Goal: Task Accomplishment & Management: Complete application form

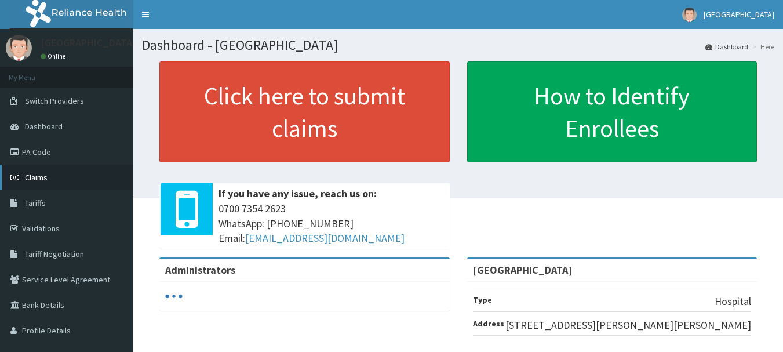
click at [43, 179] on span "Claims" at bounding box center [36, 177] width 23 height 10
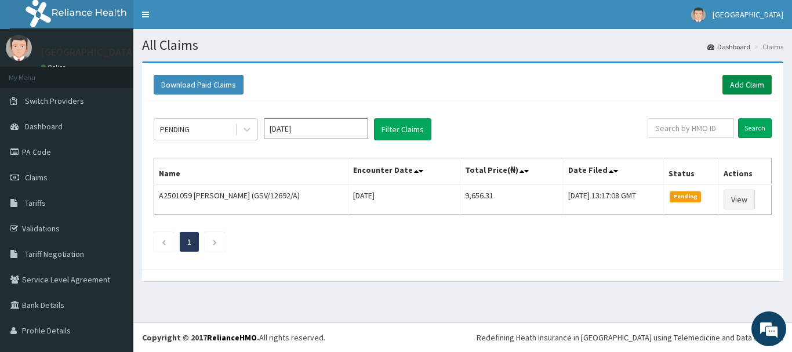
click at [743, 82] on link "Add Claim" at bounding box center [747, 85] width 49 height 20
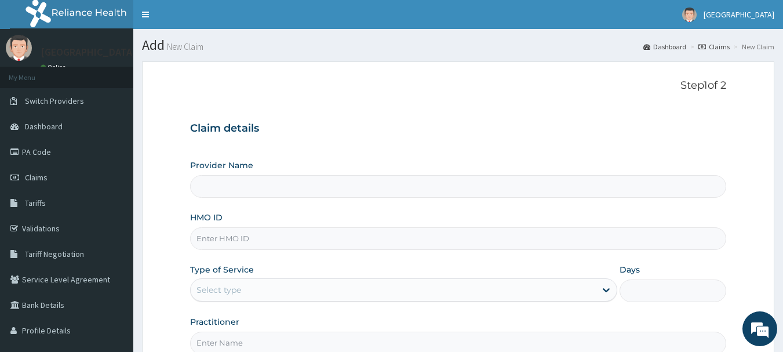
click at [375, 245] on input "HMO ID" at bounding box center [458, 238] width 537 height 23
paste input "CCD/10023/E"
type input "CCD/10023/E"
click at [358, 290] on div "Select type" at bounding box center [393, 290] width 405 height 19
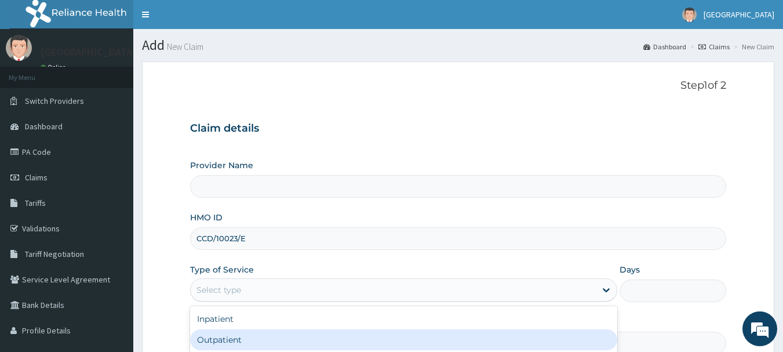
click at [338, 343] on div "Outpatient" at bounding box center [403, 339] width 427 height 21
type input "1"
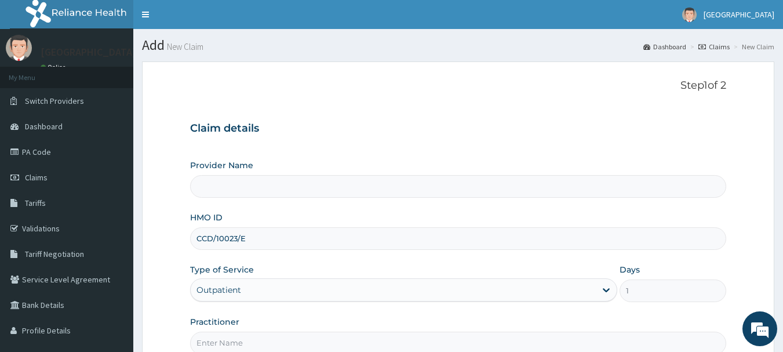
scroll to position [41, 0]
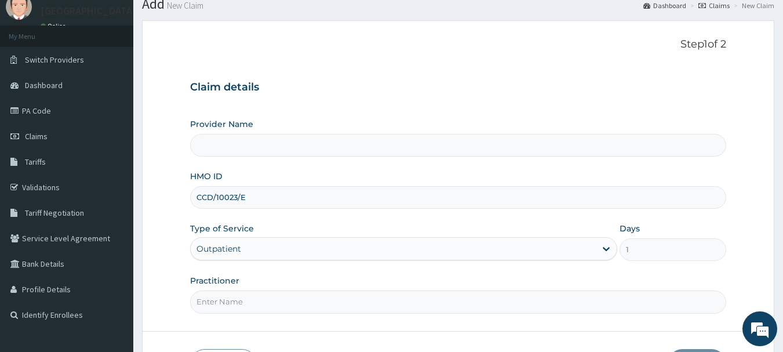
click at [531, 309] on input "Practitioner" at bounding box center [458, 302] width 537 height 23
type input "[PERSON_NAME]"
type input "[GEOGRAPHIC_DATA]"
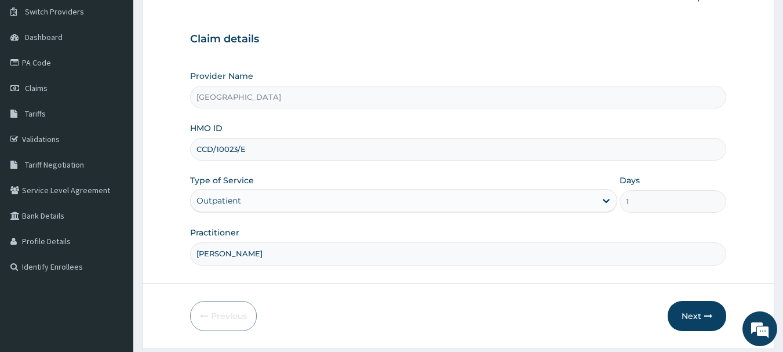
scroll to position [0, 0]
click at [695, 309] on button "Next" at bounding box center [697, 316] width 59 height 30
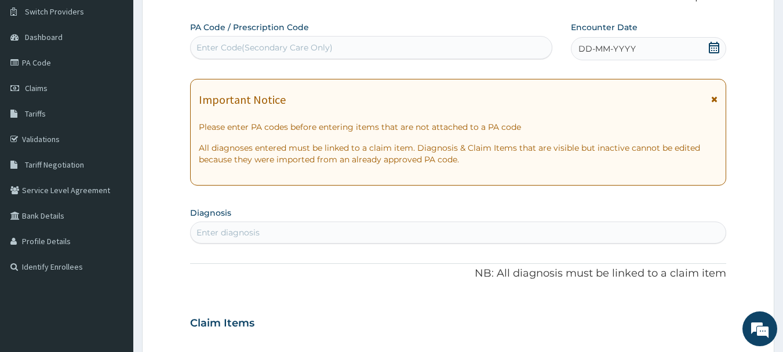
click at [416, 51] on div "Enter Code(Secondary Care Only)" at bounding box center [372, 47] width 362 height 19
paste input "PA/A2A35E"
type input "PA/A2A35E"
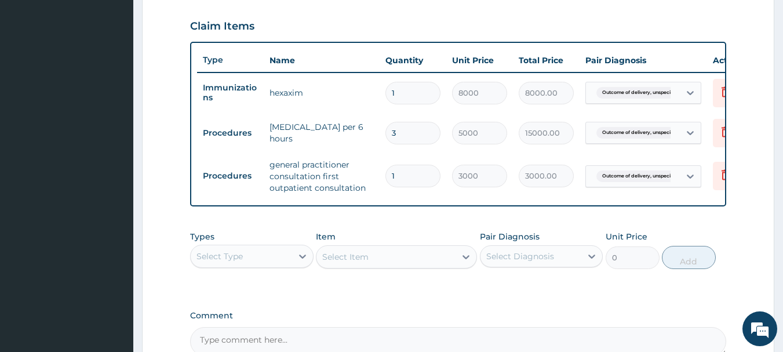
scroll to position [524, 0]
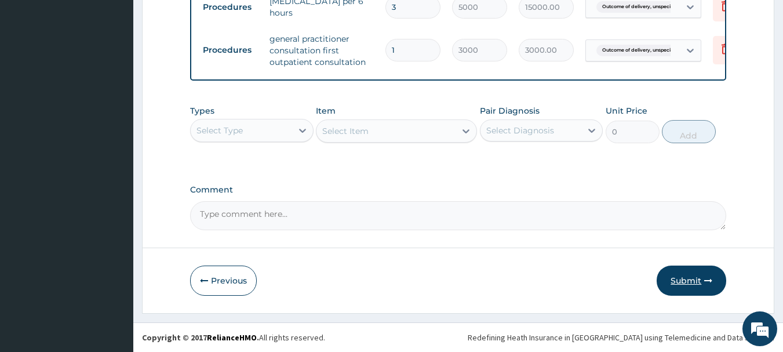
click at [695, 275] on button "Submit" at bounding box center [692, 281] width 70 height 30
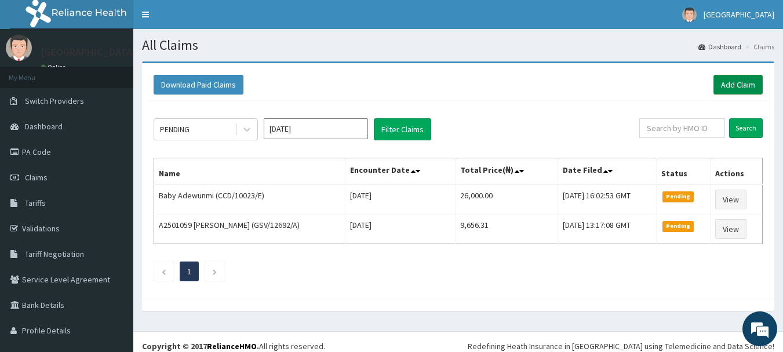
click at [732, 89] on link "Add Claim" at bounding box center [738, 85] width 49 height 20
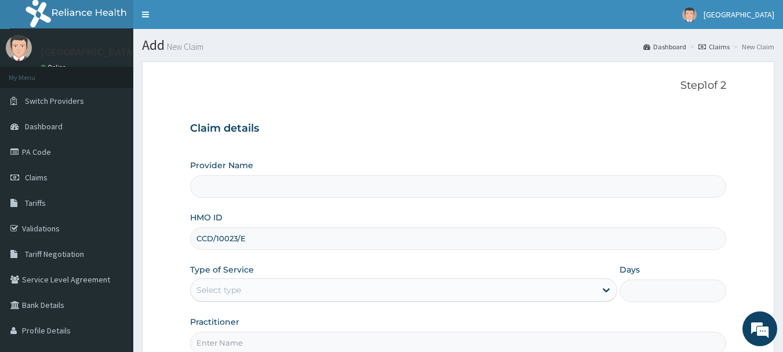
type input "CCD/10023/E"
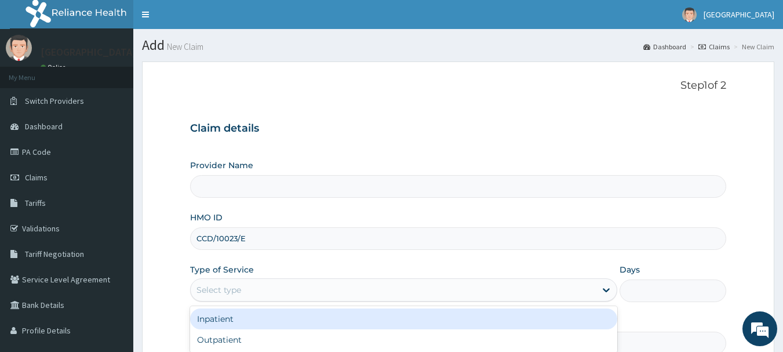
click at [414, 283] on div "Select type" at bounding box center [393, 290] width 405 height 19
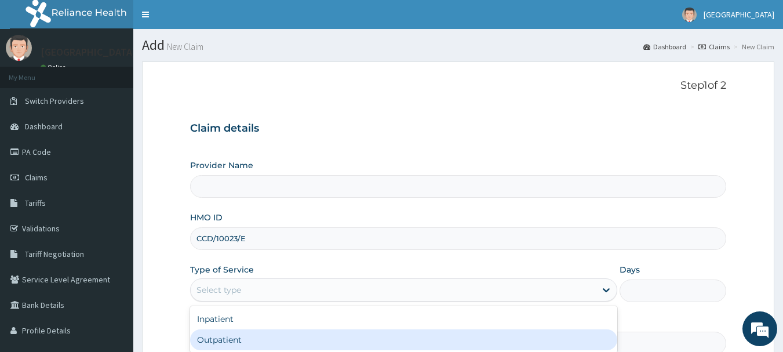
click at [387, 346] on div "Outpatient" at bounding box center [403, 339] width 427 height 21
type input "1"
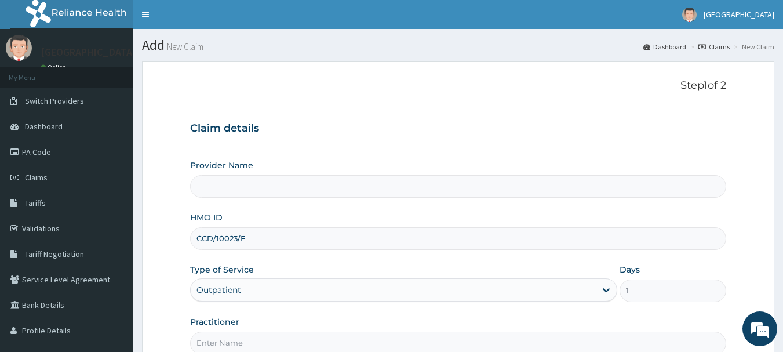
type input "[GEOGRAPHIC_DATA]"
click at [441, 342] on input "Practitioner" at bounding box center [458, 343] width 537 height 23
type input "[PERSON_NAME]"
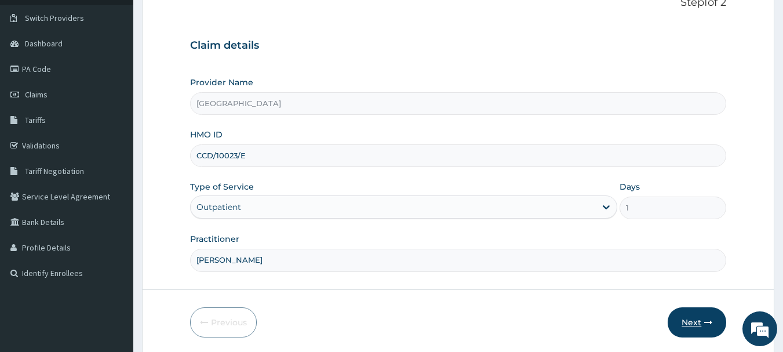
click at [700, 329] on button "Next" at bounding box center [697, 322] width 59 height 30
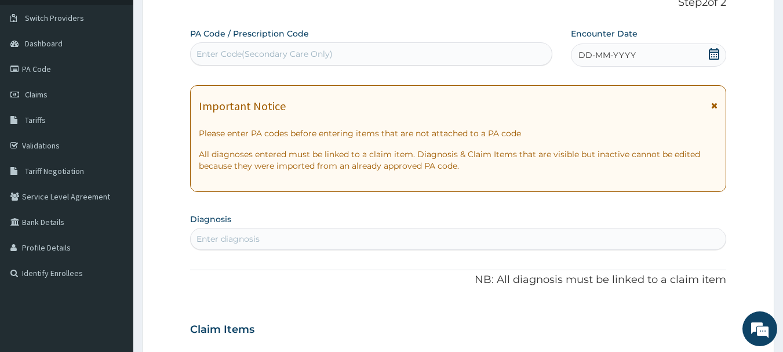
scroll to position [0, 0]
click at [476, 59] on div "Enter Code(Secondary Care Only)" at bounding box center [372, 54] width 362 height 19
paste input "PA/95617C"
type input "PA/95617C"
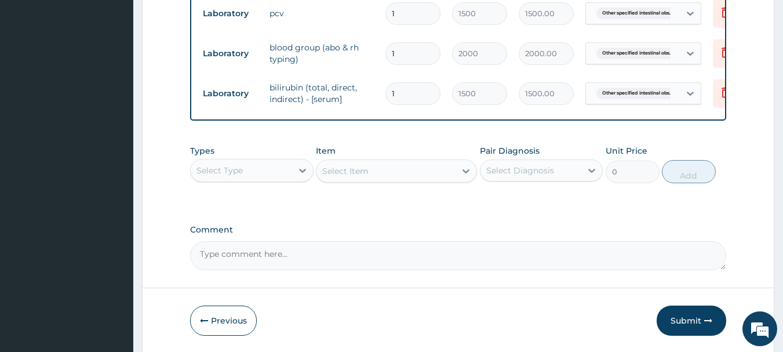
scroll to position [518, 0]
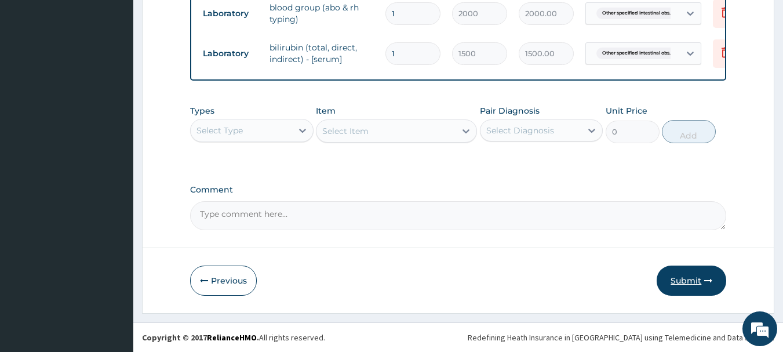
click at [699, 277] on button "Submit" at bounding box center [692, 281] width 70 height 30
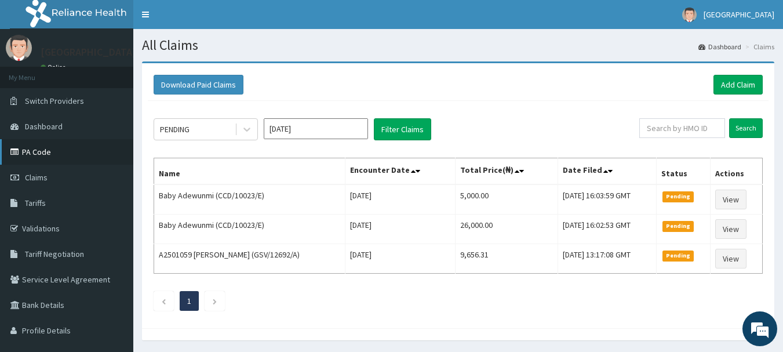
click at [66, 154] on link "PA Code" at bounding box center [66, 152] width 133 height 26
